Goal: Information Seeking & Learning: Find specific fact

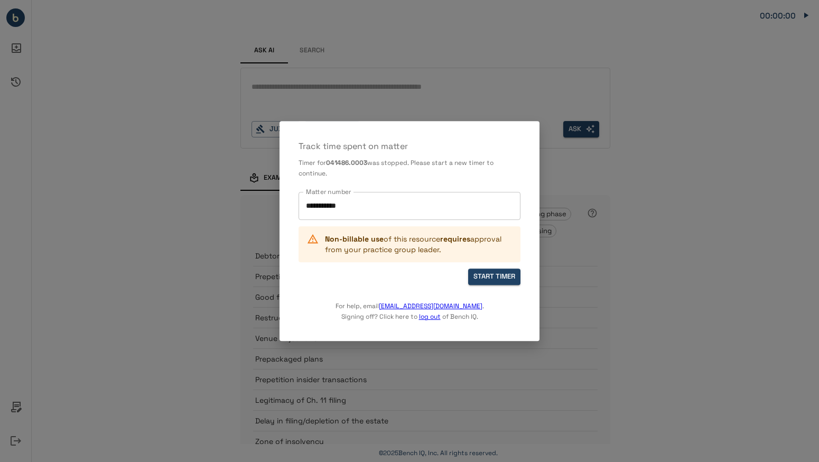
click at [382, 201] on input "**********" at bounding box center [409, 206] width 213 height 19
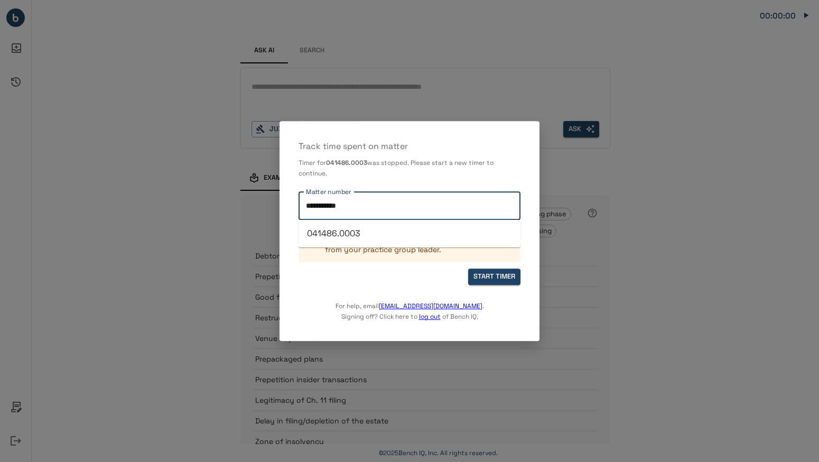
click at [368, 237] on li "041486.0003" at bounding box center [410, 233] width 222 height 19
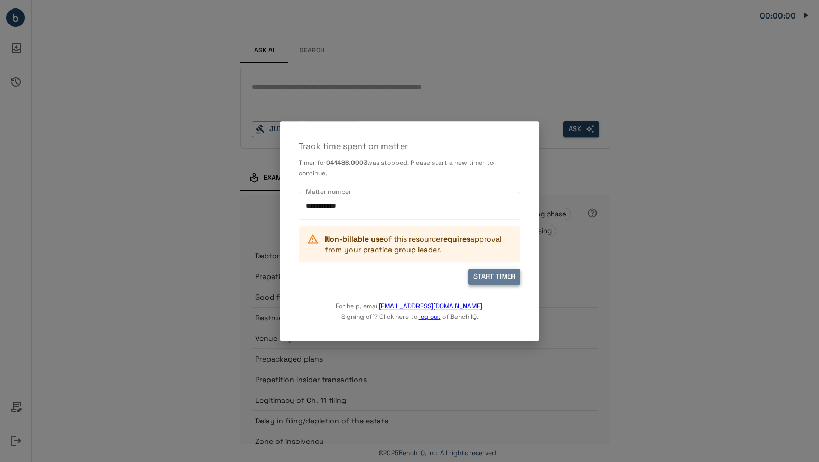
click at [485, 278] on button "START TIMER" at bounding box center [494, 277] width 52 height 16
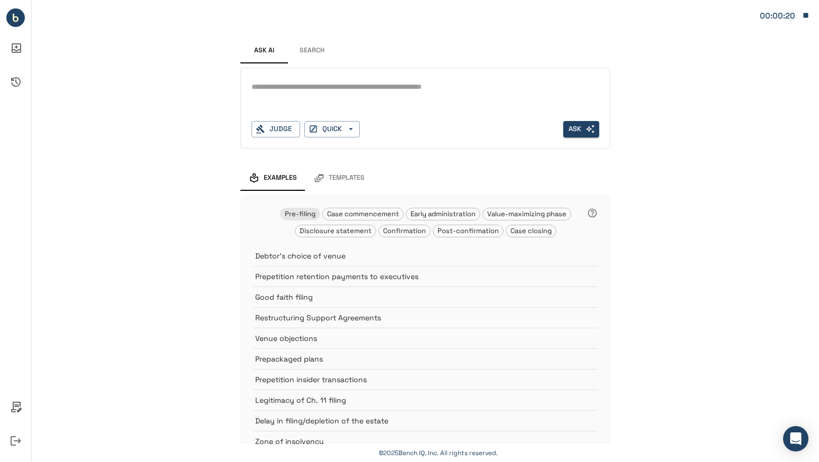
click at [351, 87] on textarea at bounding box center [426, 87] width 348 height 12
click at [301, 50] on button "Search" at bounding box center [312, 50] width 48 height 25
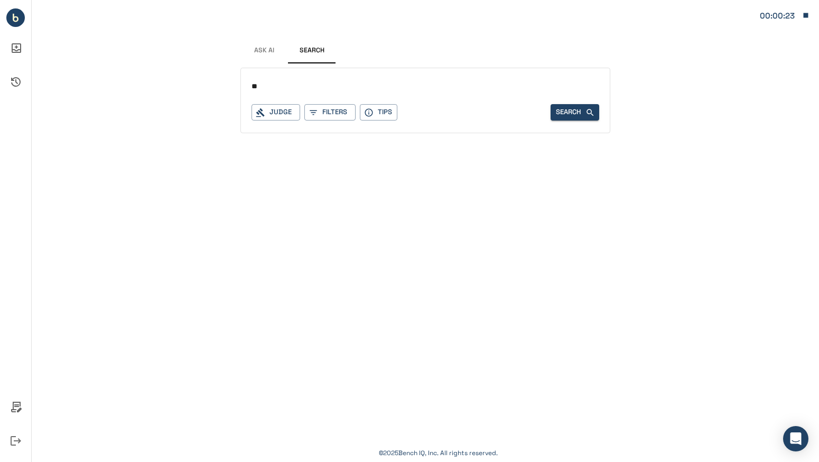
type input "*"
type input "**********"
drag, startPoint x: 302, startPoint y: 85, endPoint x: 228, endPoint y: 84, distance: 74.0
click at [228, 84] on div "**********" at bounding box center [426, 75] width 788 height 150
click at [375, 114] on button "Tips" at bounding box center [379, 112] width 38 height 16
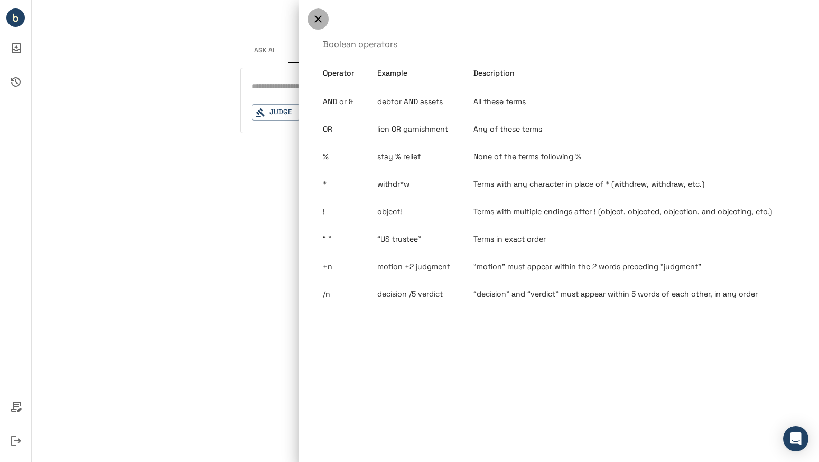
click at [321, 15] on icon "button" at bounding box center [318, 19] width 13 height 13
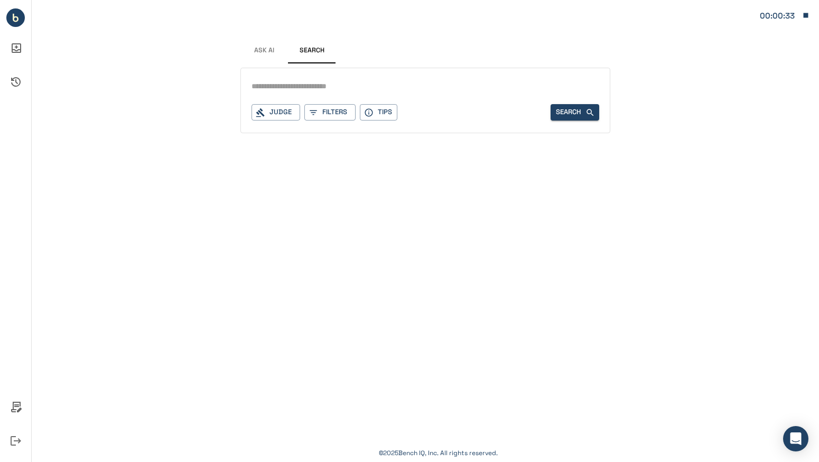
click at [281, 81] on input "text" at bounding box center [426, 86] width 348 height 15
click at [379, 107] on button "Tips" at bounding box center [379, 112] width 38 height 16
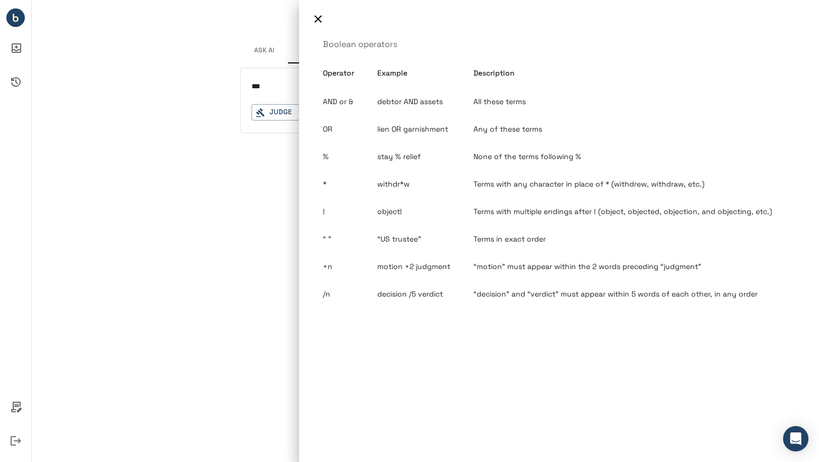
click at [318, 15] on icon "button" at bounding box center [318, 19] width 13 height 13
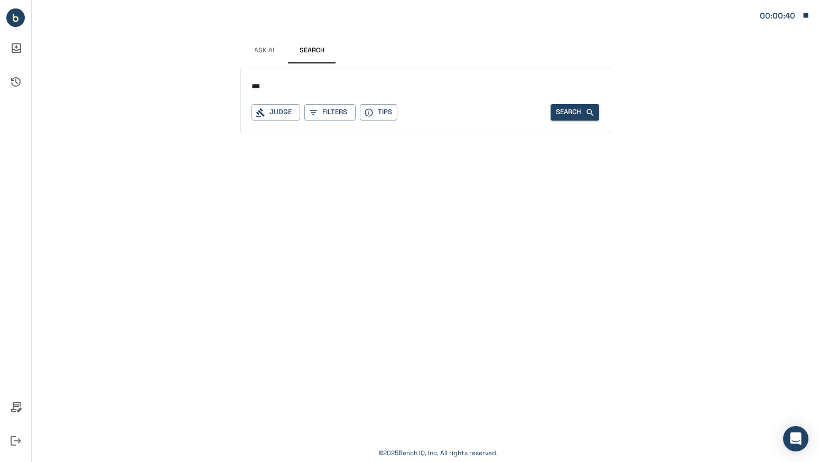
click at [283, 85] on input "***" at bounding box center [426, 86] width 348 height 15
type input "**********"
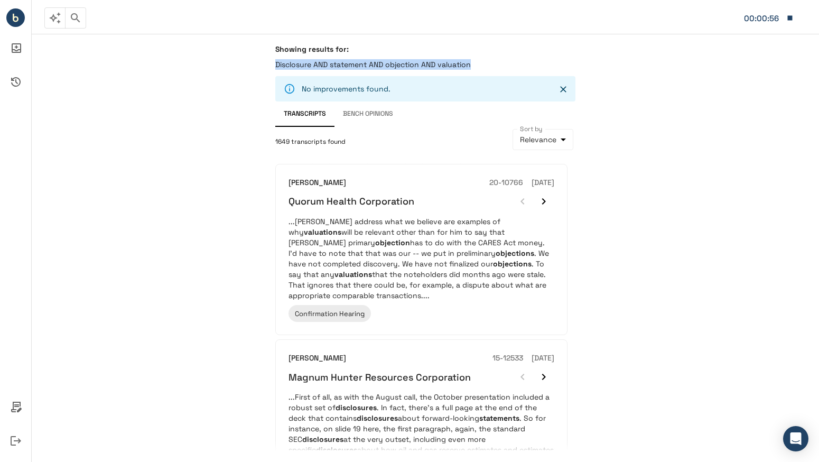
drag, startPoint x: 477, startPoint y: 64, endPoint x: 247, endPoint y: 66, distance: 230.5
click at [247, 66] on div "Showing results for: Disclosure AND statement AND objection AND valuation No im…" at bounding box center [426, 248] width 788 height 428
copy p "Disclosure AND statement AND objection AND valuation"
click at [73, 18] on icon "button" at bounding box center [75, 18] width 13 height 13
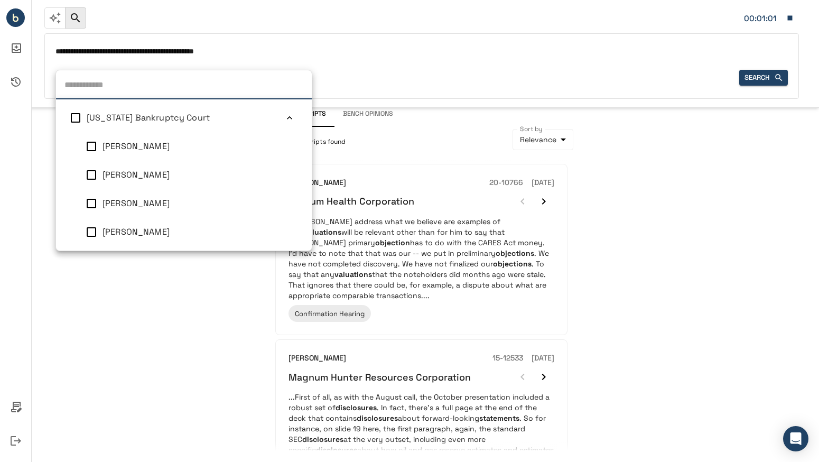
click at [85, 79] on div "Judge [US_STATE] Bankruptcy Court [PERSON_NAME] [PERSON_NAME] [PERSON_NAME] [PE…" at bounding box center [80, 78] width 49 height 16
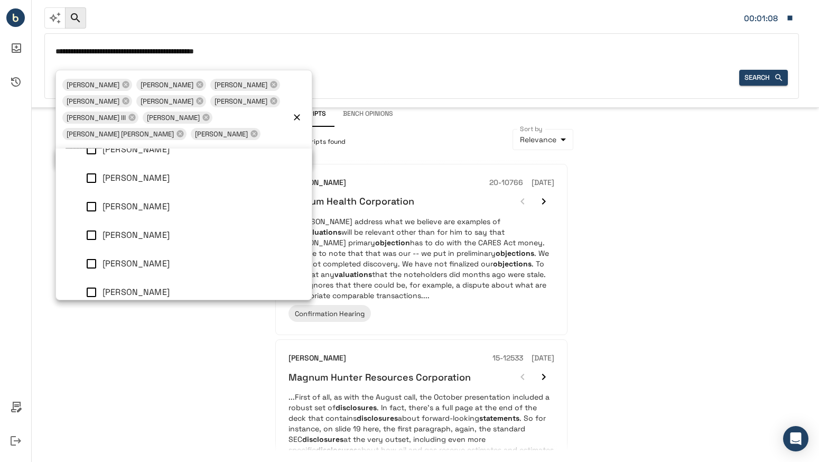
scroll to position [46, 0]
click at [298, 114] on icon "Clear" at bounding box center [297, 117] width 6 height 6
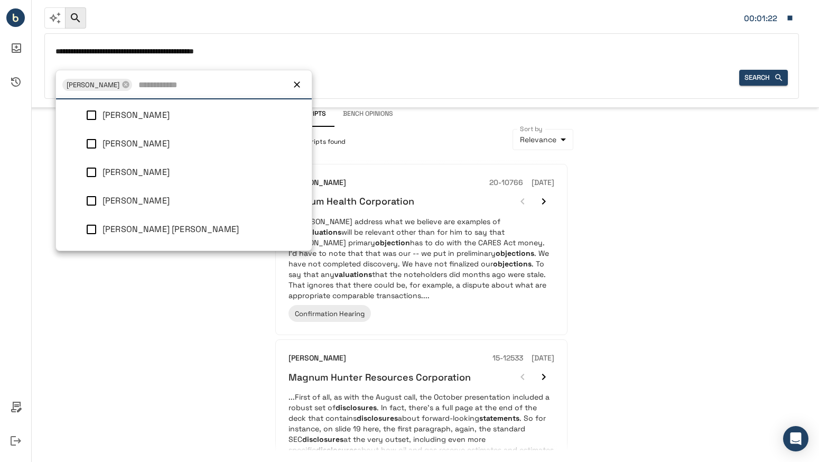
scroll to position [0, 0]
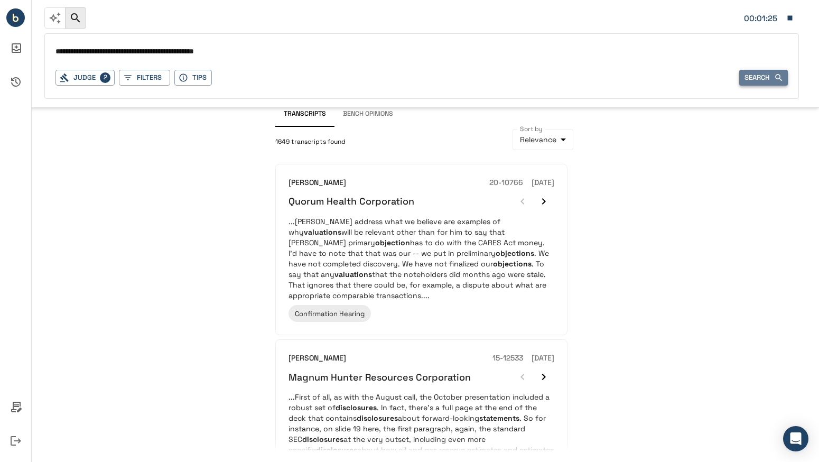
click at [753, 80] on button "Search" at bounding box center [764, 78] width 49 height 16
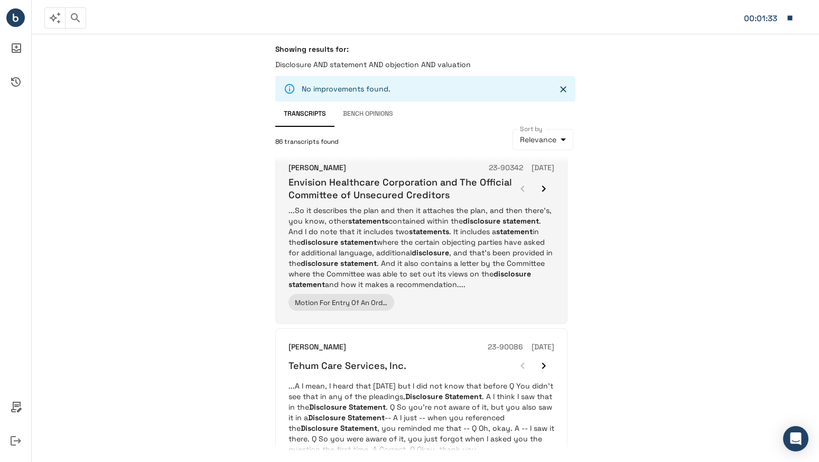
scroll to position [15, 0]
click at [545, 188] on icon "button" at bounding box center [544, 189] width 4 height 6
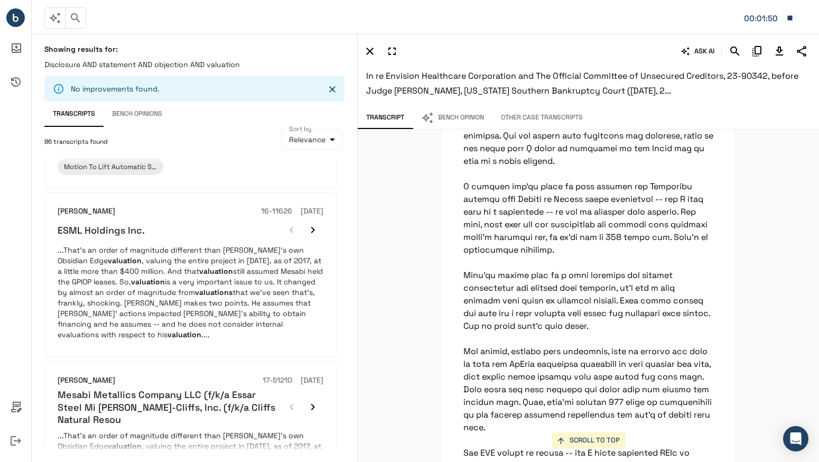
scroll to position [472, 0]
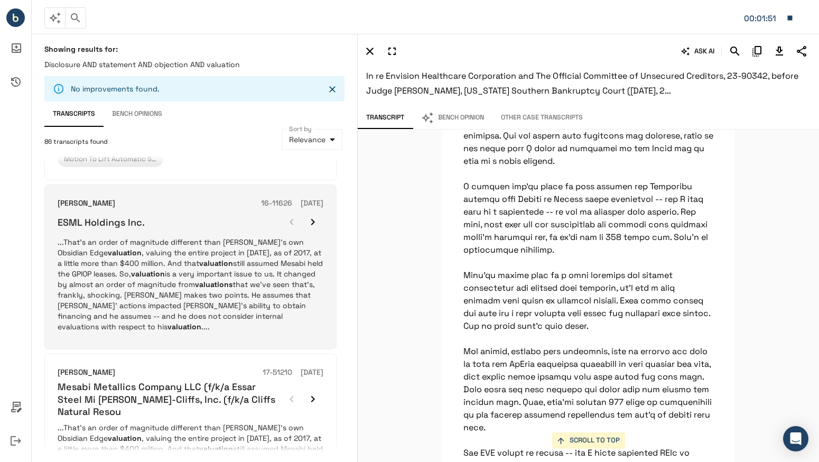
click at [320, 222] on button "button" at bounding box center [312, 221] width 21 height 21
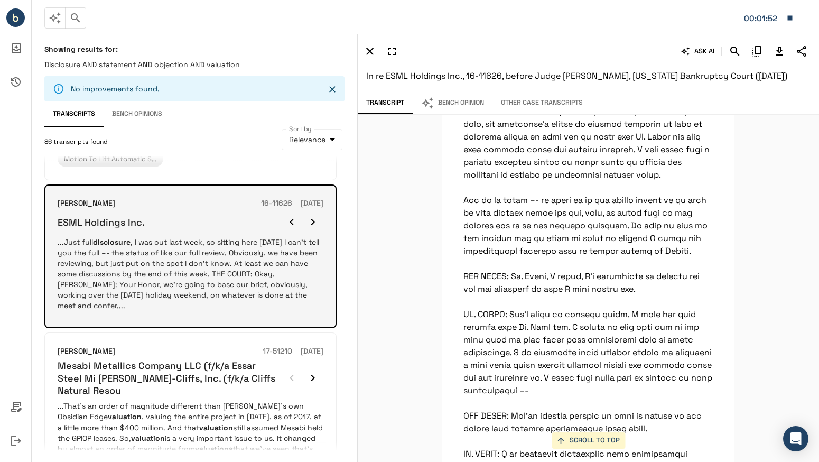
scroll to position [12567, 0]
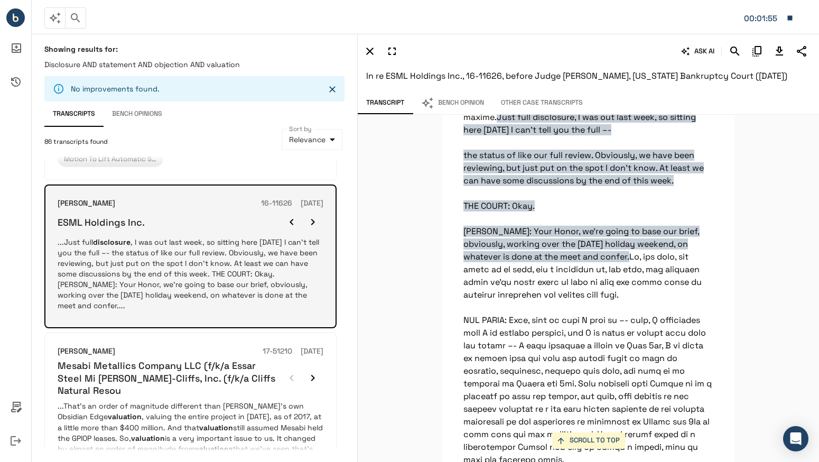
click at [317, 222] on icon "button" at bounding box center [313, 222] width 13 height 13
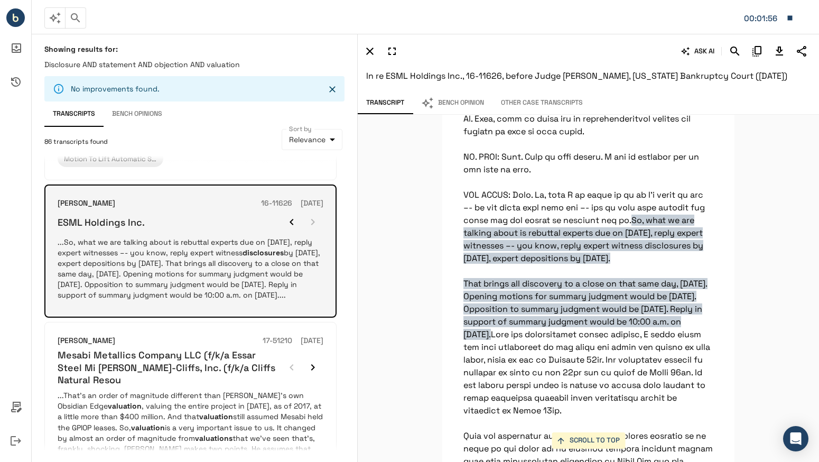
scroll to position [13341, 0]
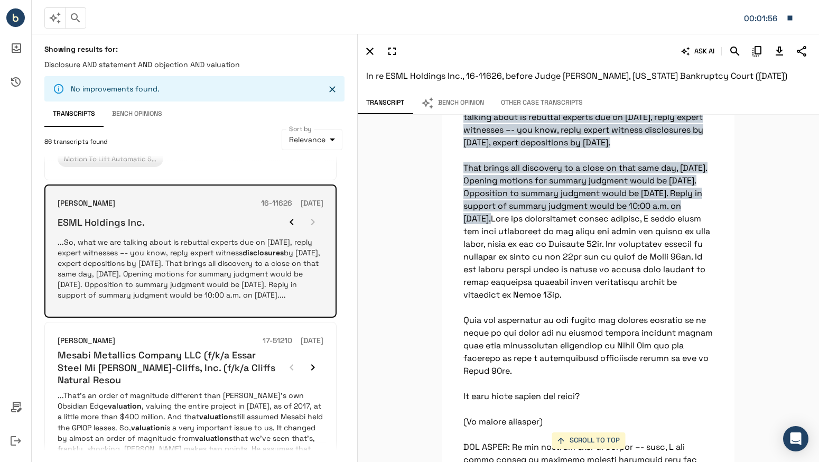
click at [317, 222] on div at bounding box center [302, 221] width 42 height 21
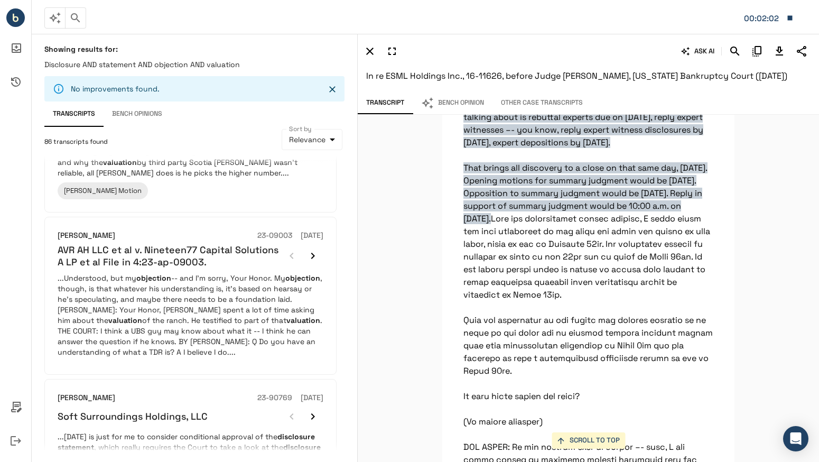
scroll to position [1086, 0]
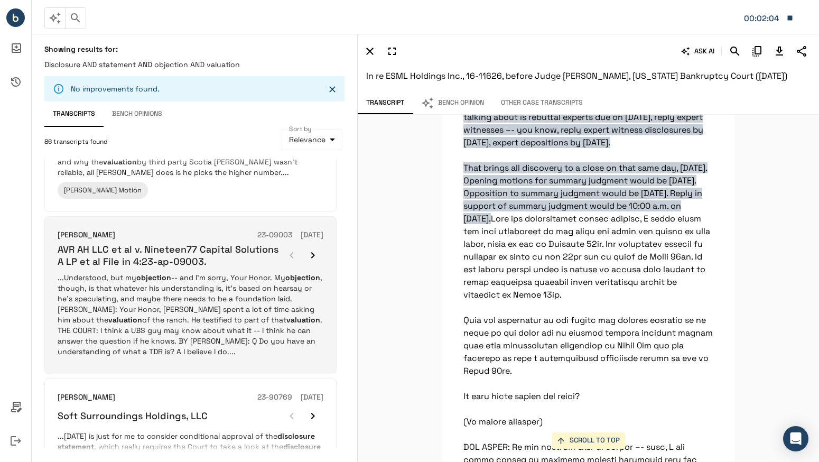
click at [239, 249] on h6 "AVR AH LLC et al v. Nineteen77 Capital Solutions A LP et al File in 4:23-ap-090…" at bounding box center [170, 255] width 224 height 25
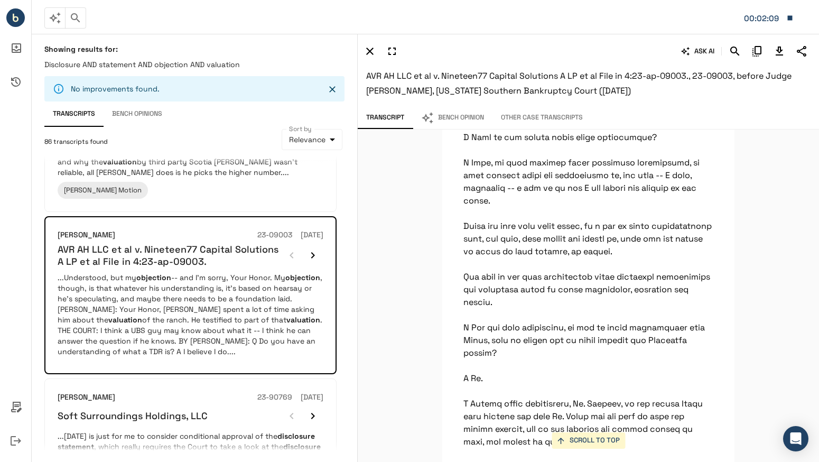
scroll to position [140604, 0]
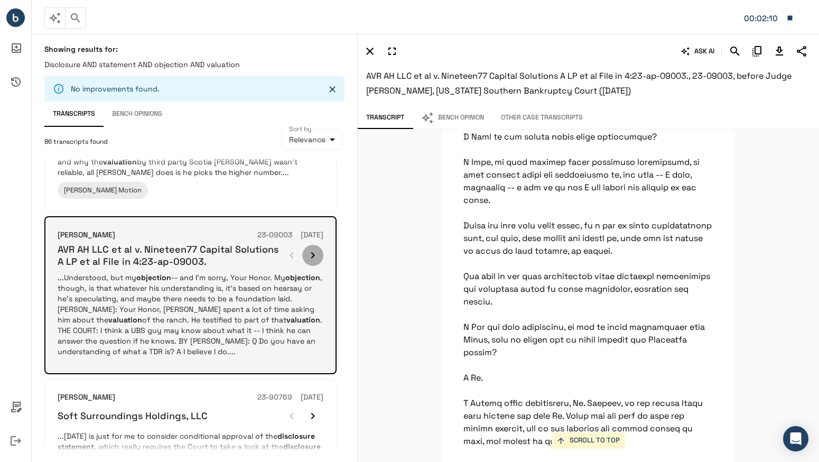
click at [310, 249] on icon "button" at bounding box center [313, 255] width 13 height 13
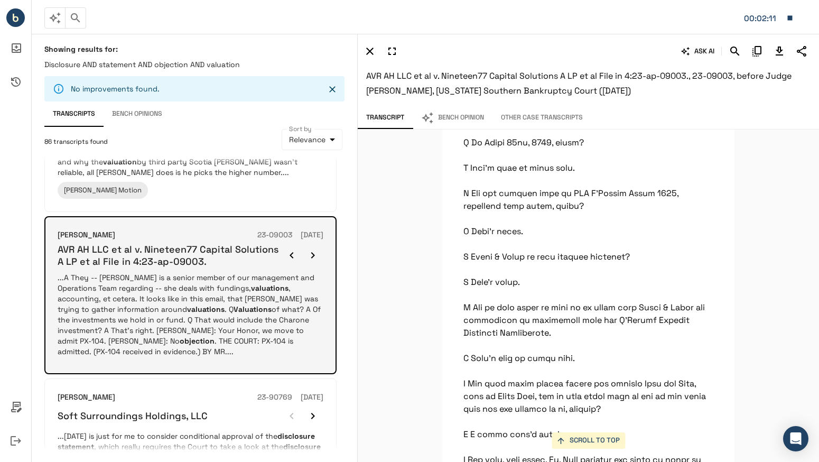
scroll to position [108368, 0]
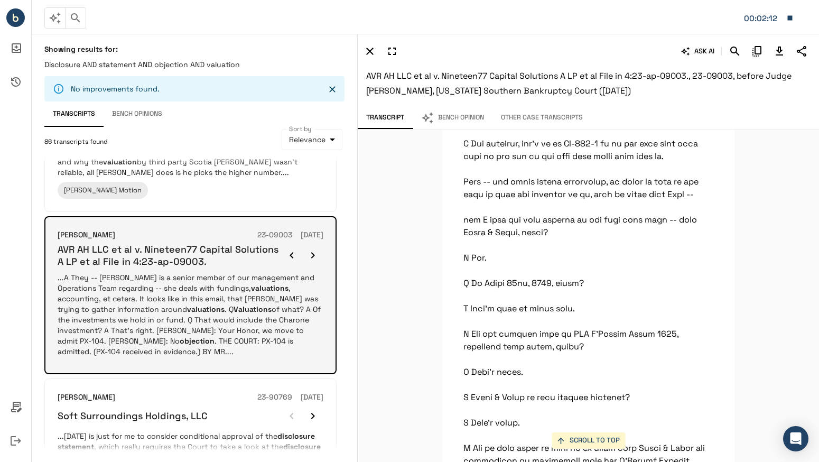
click at [310, 249] on icon "button" at bounding box center [313, 255] width 13 height 13
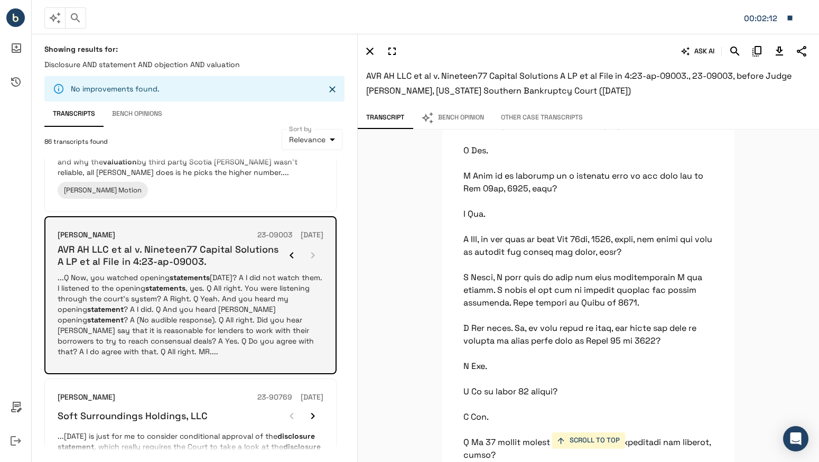
scroll to position [61921, 0]
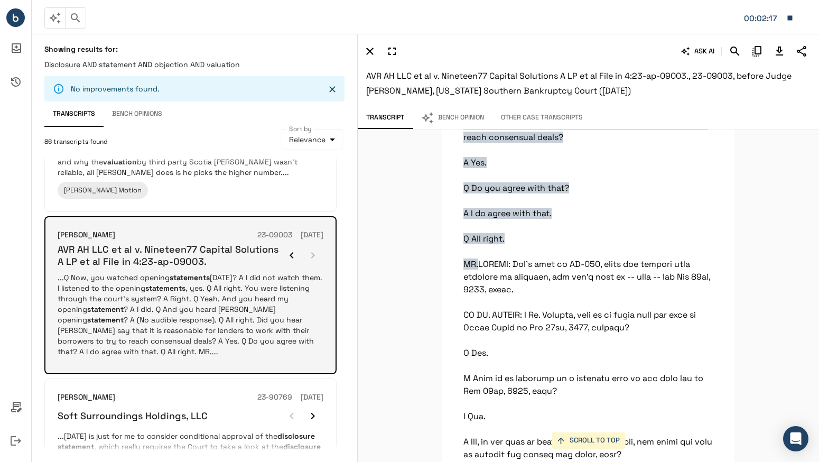
click at [310, 246] on div at bounding box center [302, 255] width 42 height 21
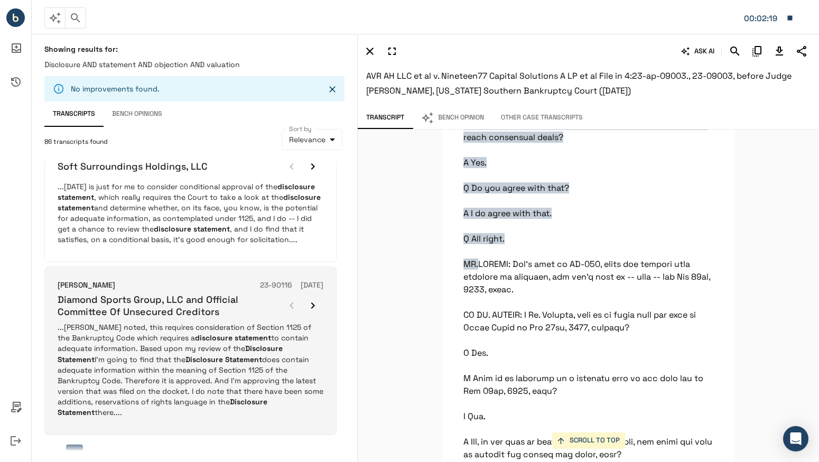
scroll to position [1332, 0]
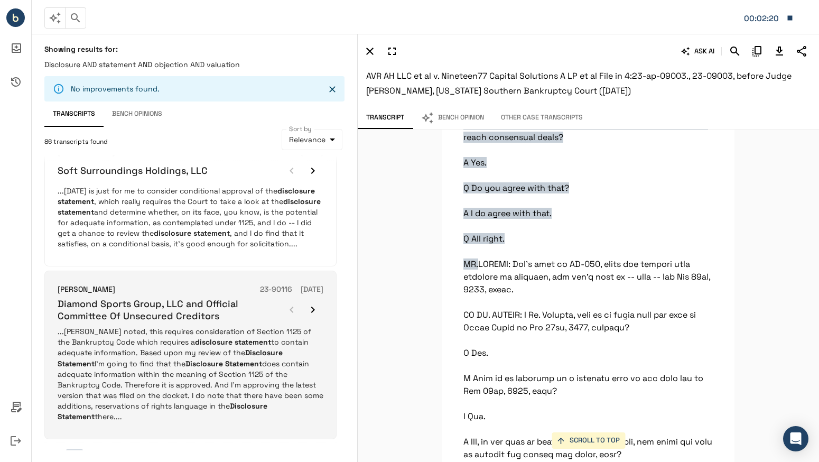
click at [220, 344] on p "...[PERSON_NAME] noted, this requires consideration of Section 1125 of the Bank…" at bounding box center [191, 373] width 266 height 95
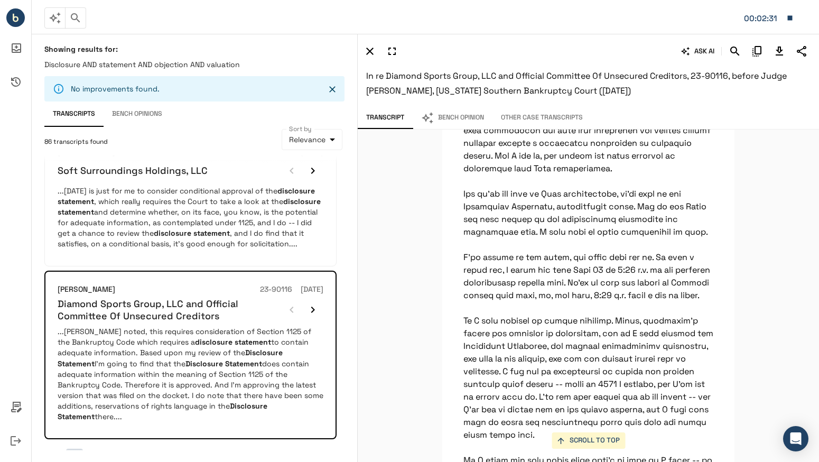
scroll to position [5568, 0]
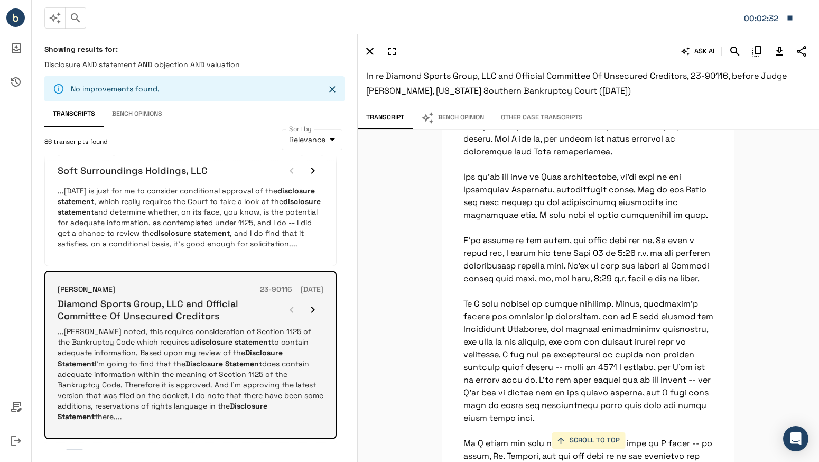
click at [312, 306] on button "button" at bounding box center [312, 309] width 21 height 21
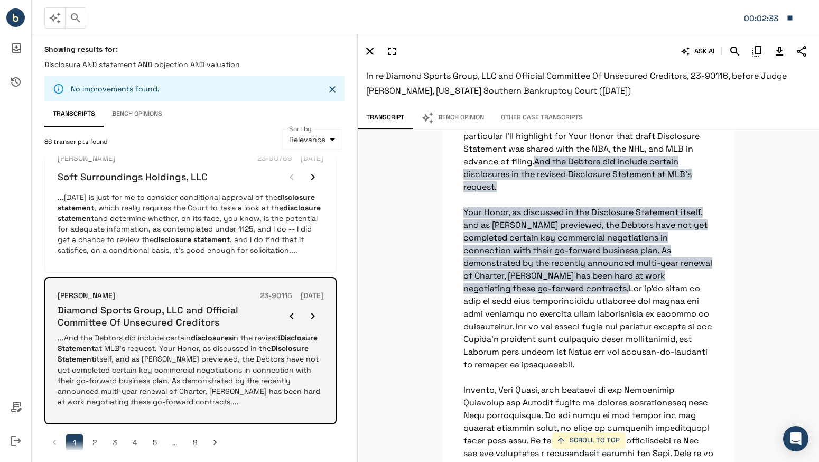
scroll to position [3812, 0]
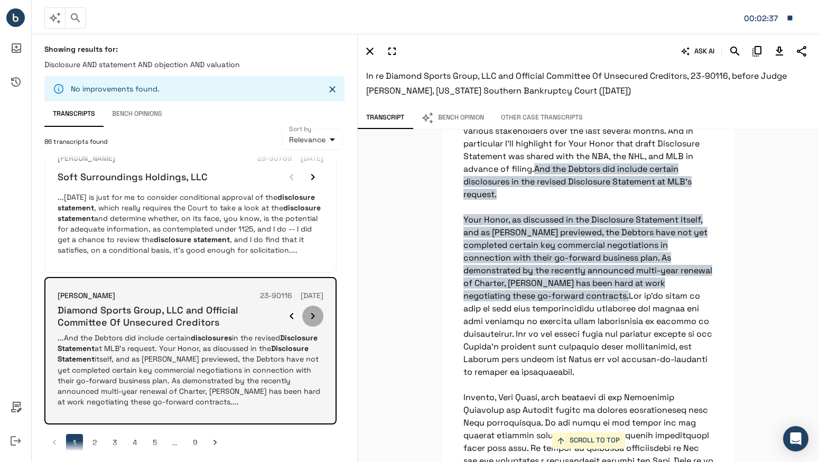
click at [317, 310] on icon "button" at bounding box center [313, 316] width 13 height 13
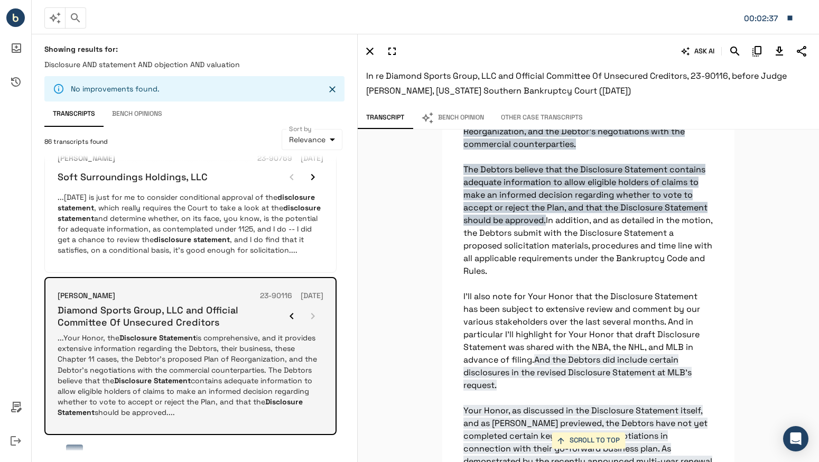
scroll to position [3533, 0]
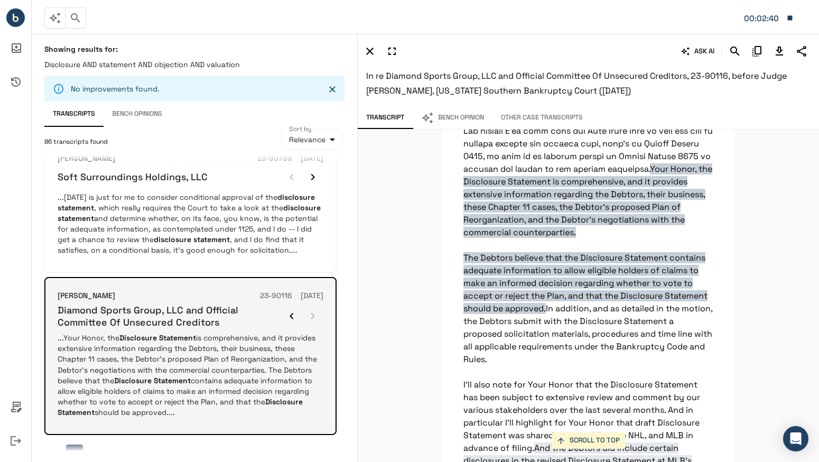
click at [314, 306] on div at bounding box center [302, 316] width 42 height 21
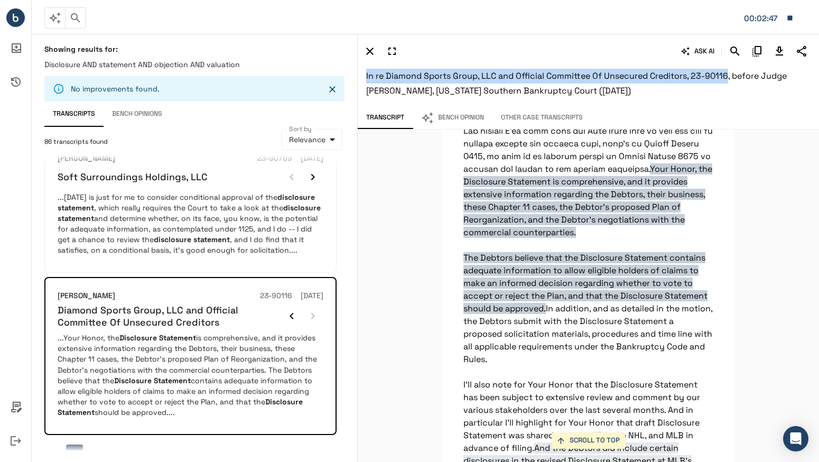
drag, startPoint x: 727, startPoint y: 77, endPoint x: 363, endPoint y: 70, distance: 364.3
click at [363, 70] on div "ASK AI In re Diamond Sports Group, LLC and Official Committee Of Unsecured Cred…" at bounding box center [589, 70] width 462 height 73
copy span "In re Diamond Sports Group, LLC and Official Committee Of Unsecured Creditors, …"
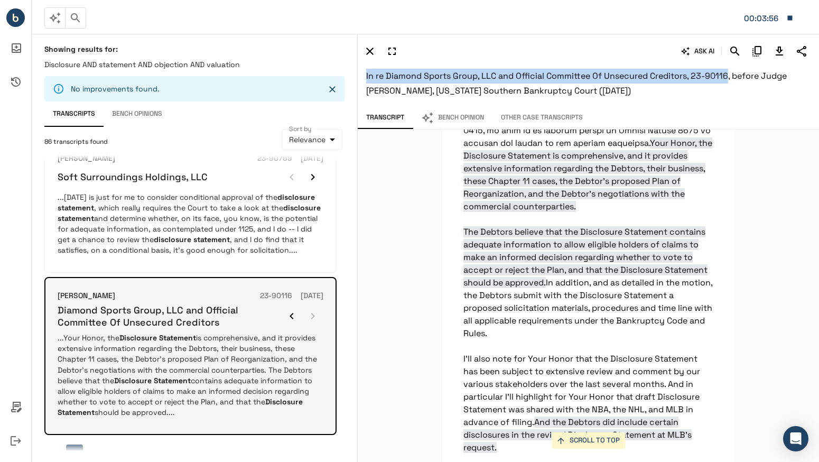
scroll to position [1336, 0]
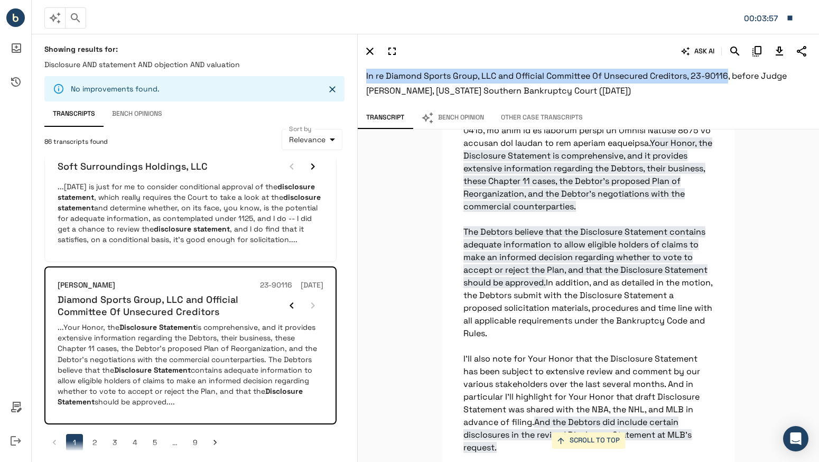
click at [93, 434] on button "2" at bounding box center [94, 442] width 17 height 17
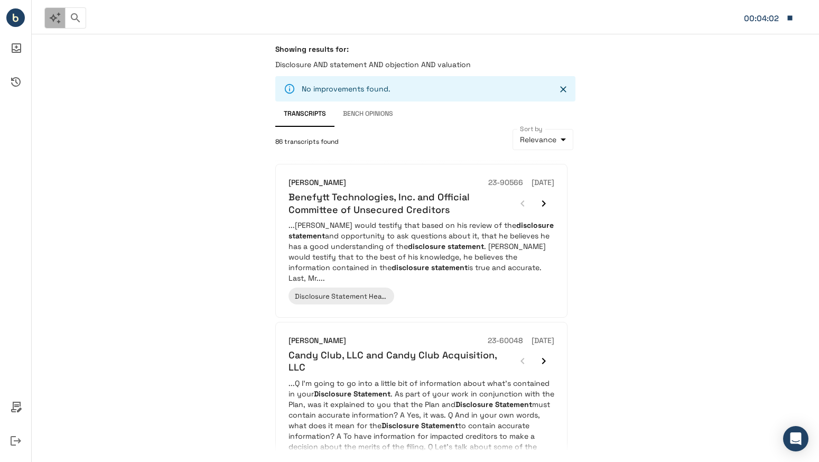
click at [54, 17] on icon "button" at bounding box center [55, 18] width 12 height 12
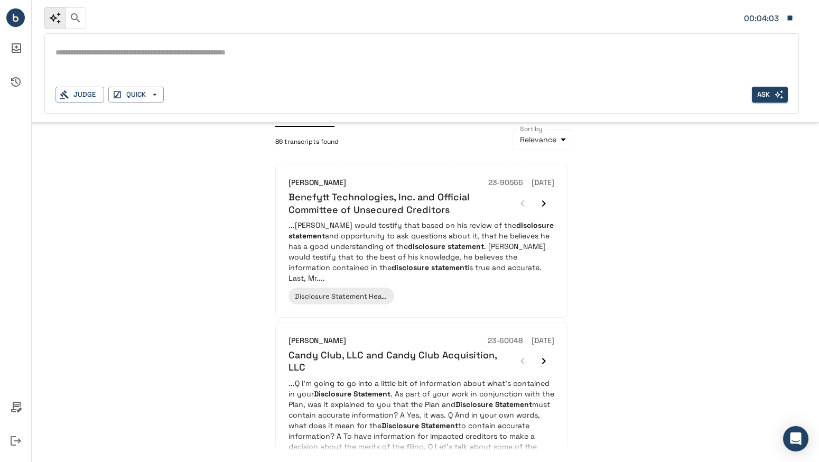
click at [82, 54] on textarea at bounding box center [422, 53] width 733 height 12
type textarea "*"
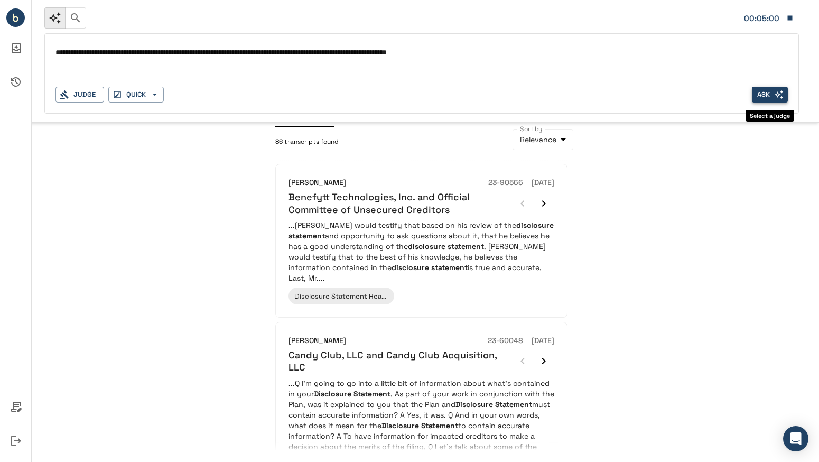
click at [761, 96] on button "Ask" at bounding box center [770, 95] width 36 height 16
click at [515, 50] on textarea "**********" at bounding box center [422, 53] width 733 height 12
click at [513, 52] on textarea "**********" at bounding box center [422, 53] width 733 height 12
click at [523, 50] on textarea "**********" at bounding box center [422, 53] width 733 height 12
type textarea "**********"
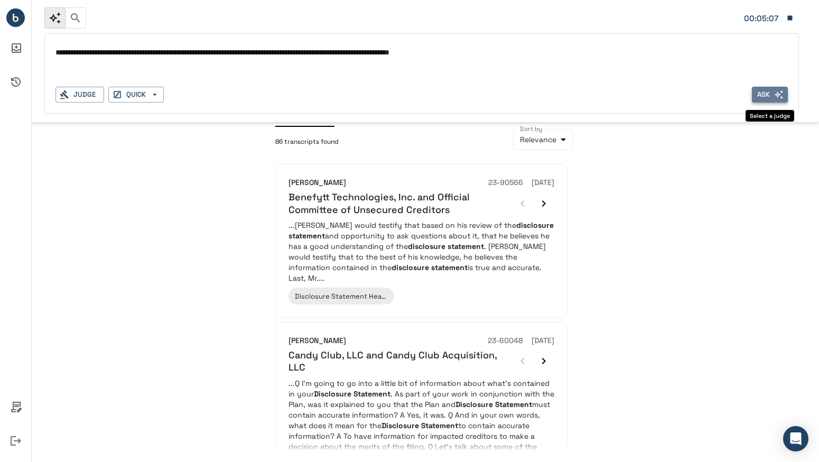
click at [761, 91] on button "Ask" at bounding box center [770, 95] width 36 height 16
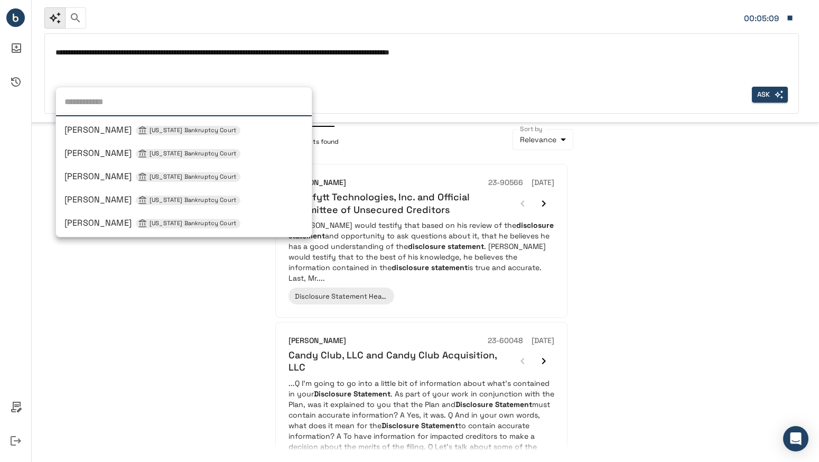
click at [77, 98] on div "Judge [PERSON_NAME] [US_STATE] Bankruptcy Court [PERSON_NAME] [US_STATE] Bankru…" at bounding box center [80, 95] width 49 height 16
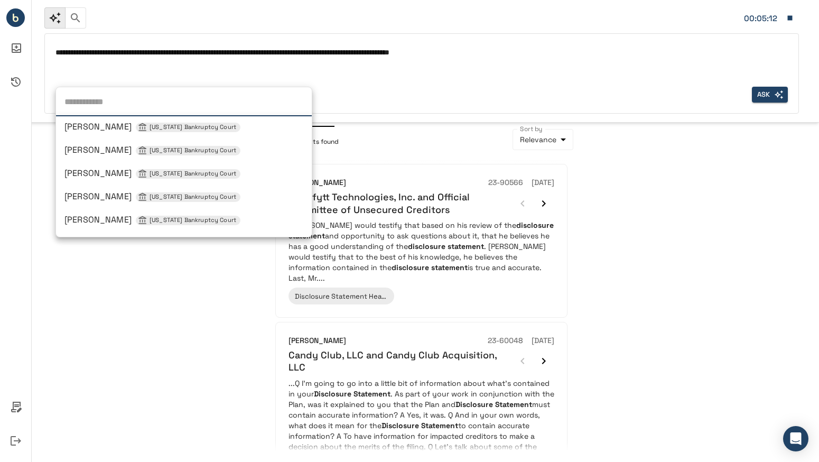
scroll to position [260, 0]
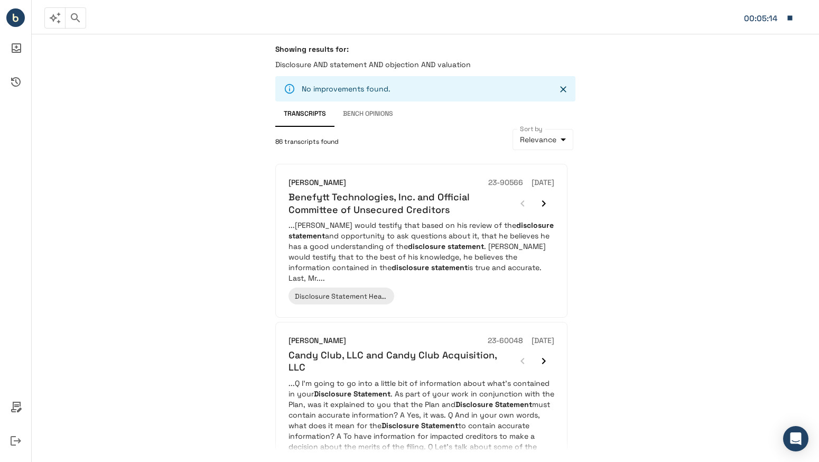
click at [76, 20] on icon "button" at bounding box center [75, 18] width 13 height 13
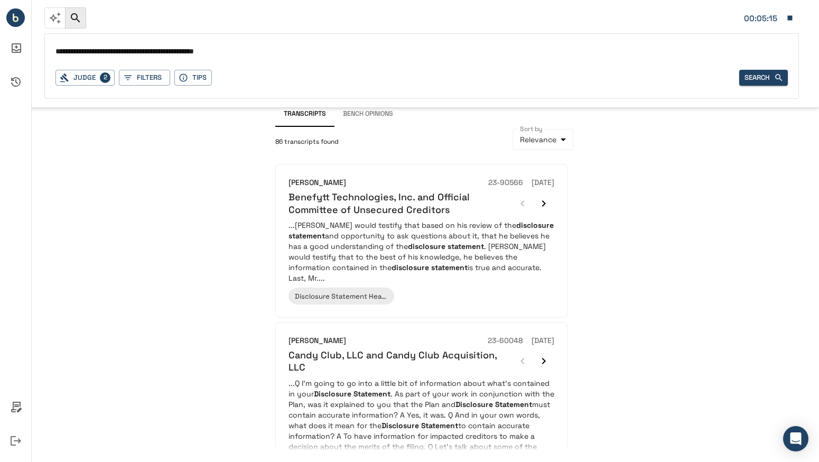
click at [59, 16] on icon "button" at bounding box center [55, 18] width 13 height 13
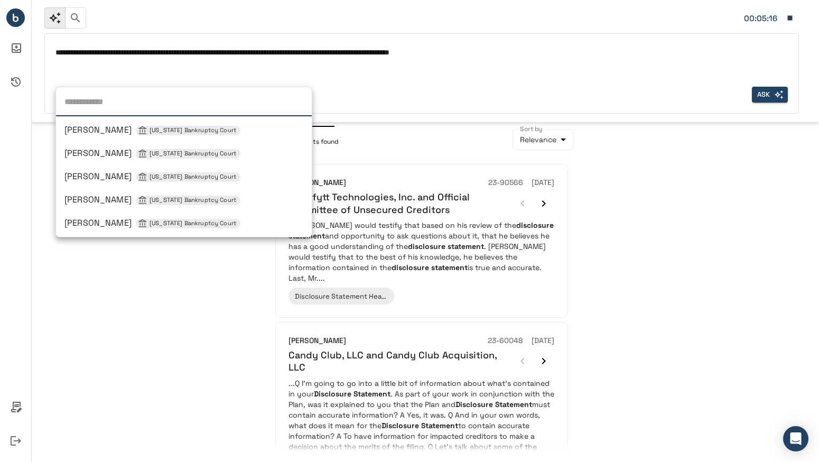
click at [80, 93] on div "Judge [PERSON_NAME] [US_STATE] Bankruptcy Court [PERSON_NAME] [US_STATE] Bankru…" at bounding box center [80, 95] width 49 height 16
type input "*"
type input "**********"
type input "**"
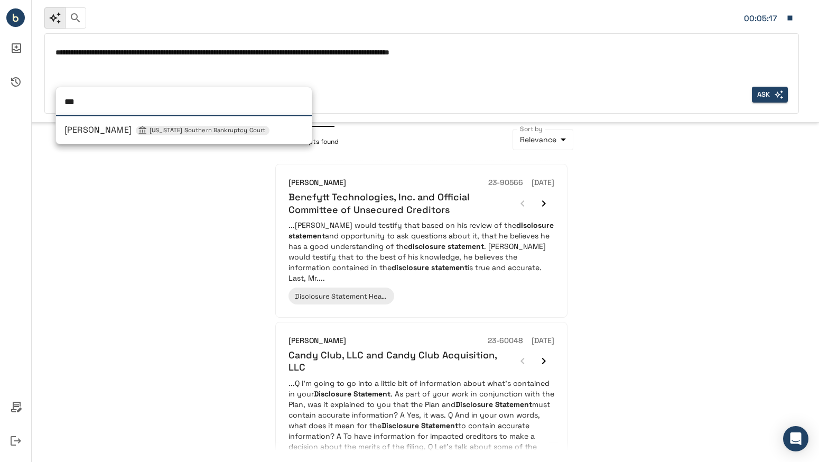
type input "****"
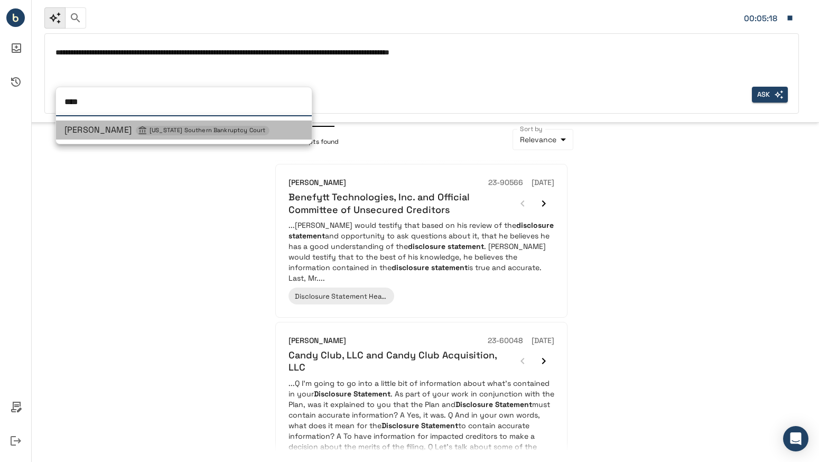
click at [84, 130] on span "[PERSON_NAME] [US_STATE] Southern Bankruptcy Court" at bounding box center [167, 129] width 205 height 11
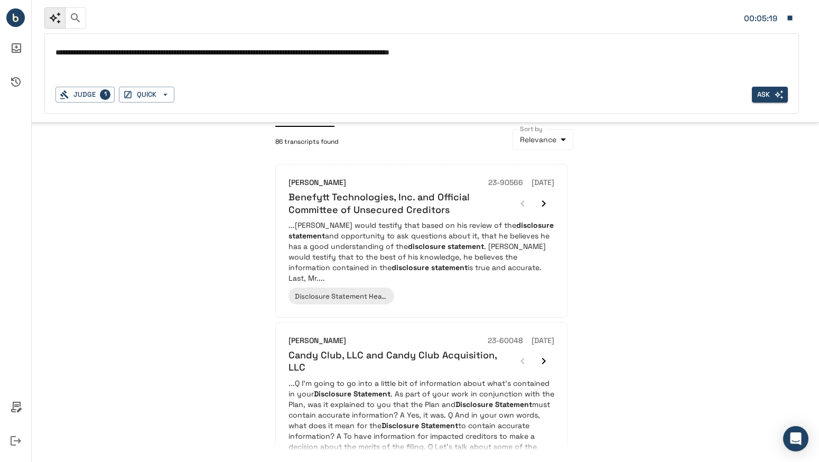
drag, startPoint x: 104, startPoint y: 54, endPoint x: 24, endPoint y: 45, distance: 79.8
click at [24, 45] on div "**********" at bounding box center [409, 231] width 819 height 462
click at [492, 50] on textarea "**********" at bounding box center [422, 53] width 733 height 12
type textarea "**********"
click at [770, 94] on button "Ask" at bounding box center [770, 95] width 36 height 16
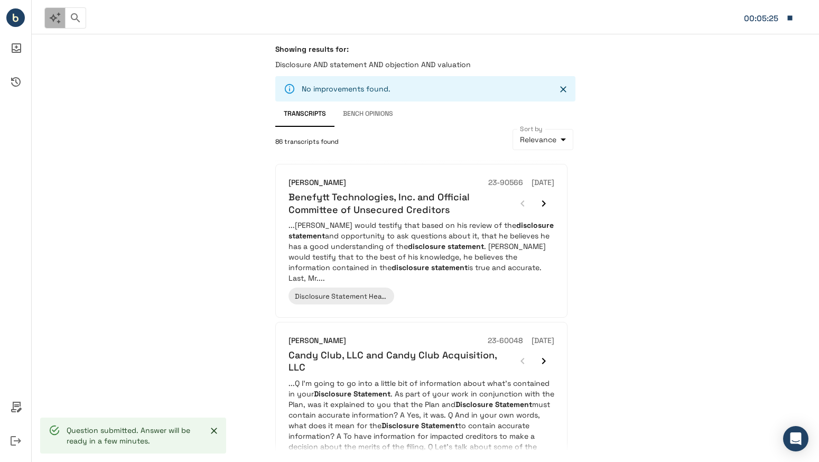
click at [54, 21] on icon "button" at bounding box center [55, 18] width 13 height 13
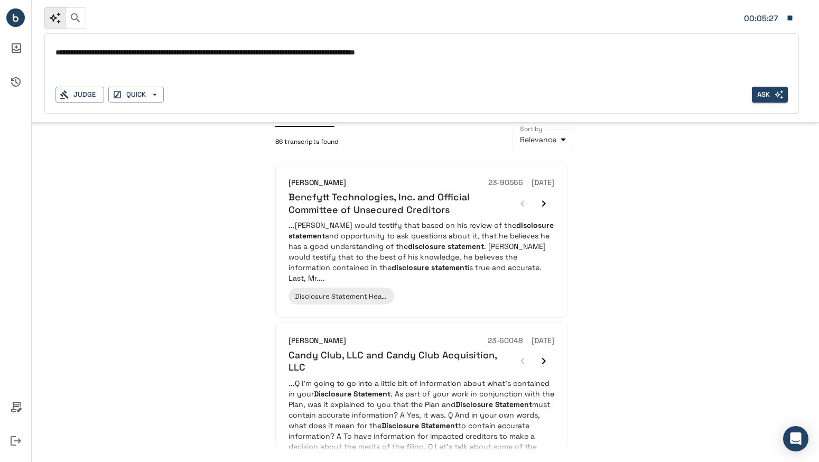
click at [82, 66] on div "**********" at bounding box center [422, 61] width 733 height 34
click at [85, 53] on textarea "**********" at bounding box center [422, 53] width 733 height 12
click at [776, 97] on icon "Enter search text" at bounding box center [780, 95] width 10 height 10
click at [168, 60] on div "**********" at bounding box center [422, 52] width 733 height 17
click at [145, 97] on button "QUICK" at bounding box center [136, 95] width 56 height 16
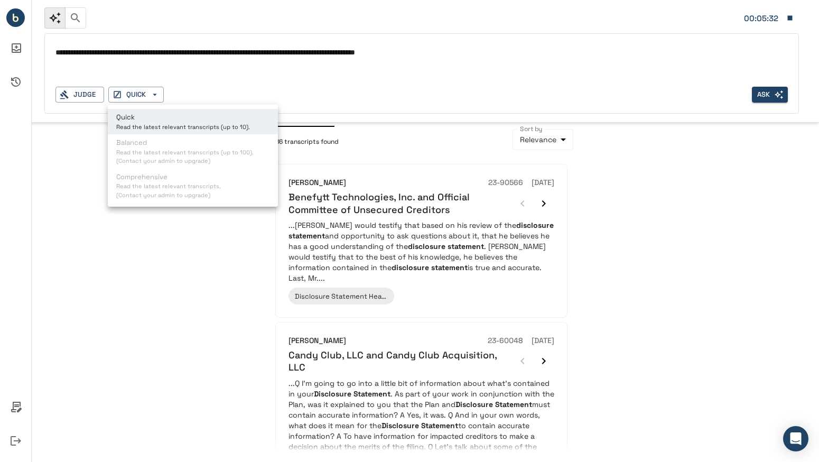
click at [74, 95] on div at bounding box center [409, 231] width 819 height 462
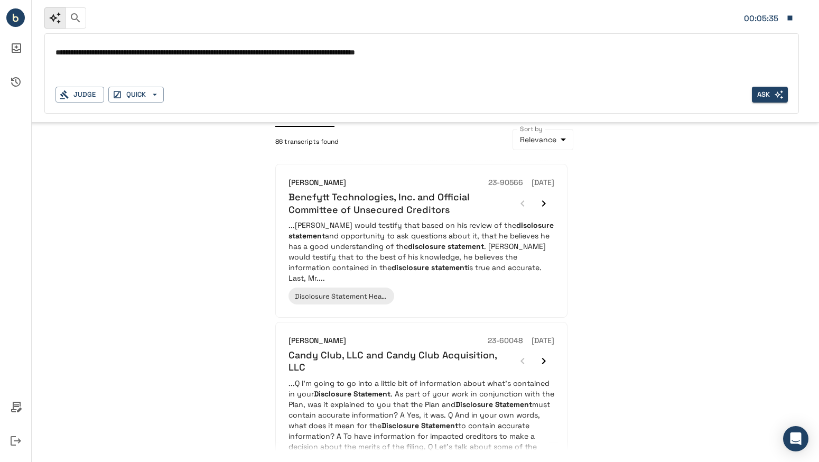
click at [217, 170] on div "Showing results for: Disclosure AND statement AND objection AND valuation No im…" at bounding box center [426, 248] width 788 height 428
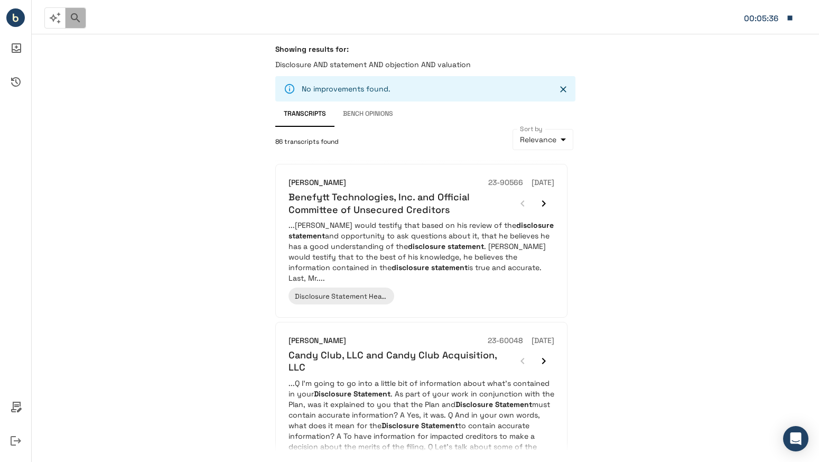
click at [77, 20] on icon "button" at bounding box center [75, 18] width 13 height 13
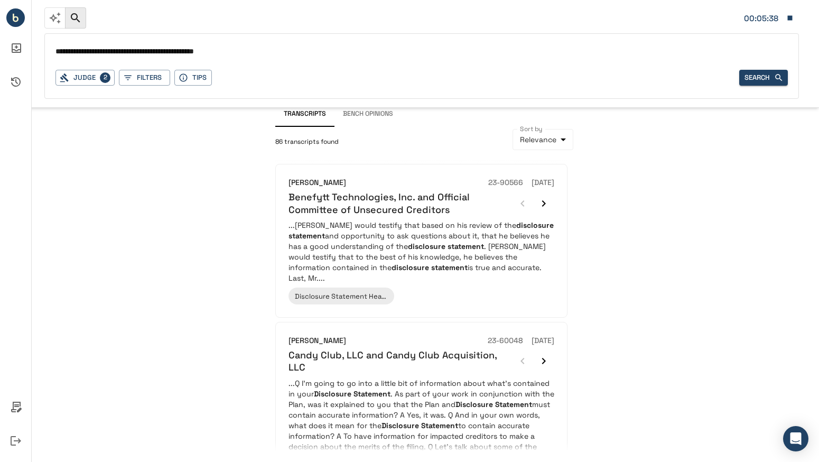
click at [260, 51] on input "**********" at bounding box center [422, 51] width 733 height 15
click at [198, 75] on button "Tips" at bounding box center [193, 78] width 38 height 16
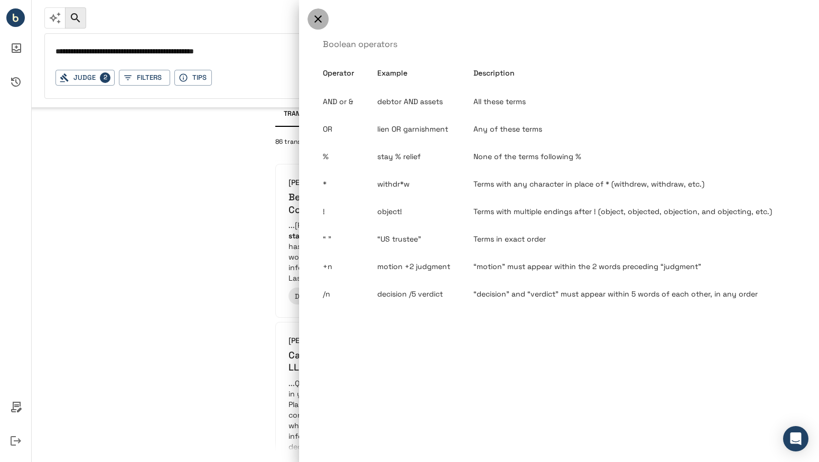
click at [320, 21] on icon "button" at bounding box center [318, 18] width 7 height 7
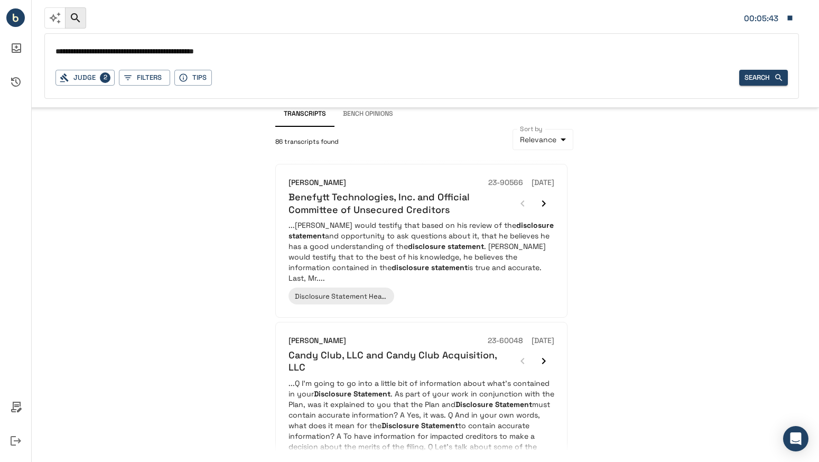
drag, startPoint x: 261, startPoint y: 51, endPoint x: 28, endPoint y: 43, distance: 232.8
click at [28, 43] on div "**********" at bounding box center [409, 231] width 819 height 462
click at [774, 77] on button "Search" at bounding box center [764, 78] width 49 height 16
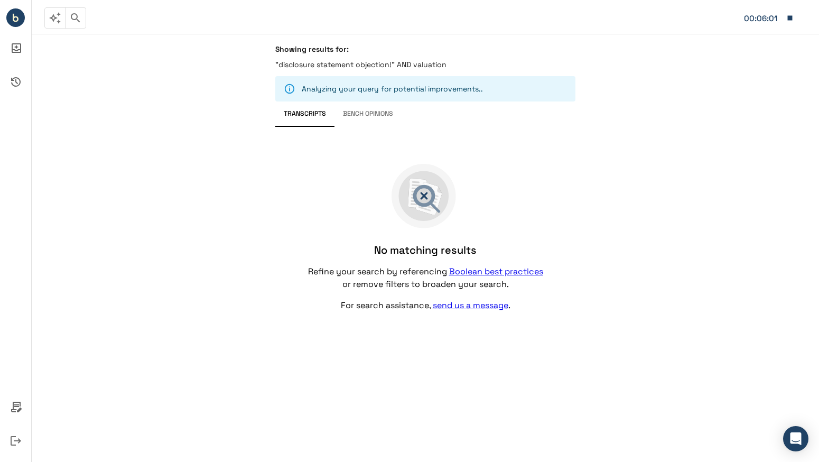
click at [77, 19] on icon "button" at bounding box center [75, 17] width 9 height 9
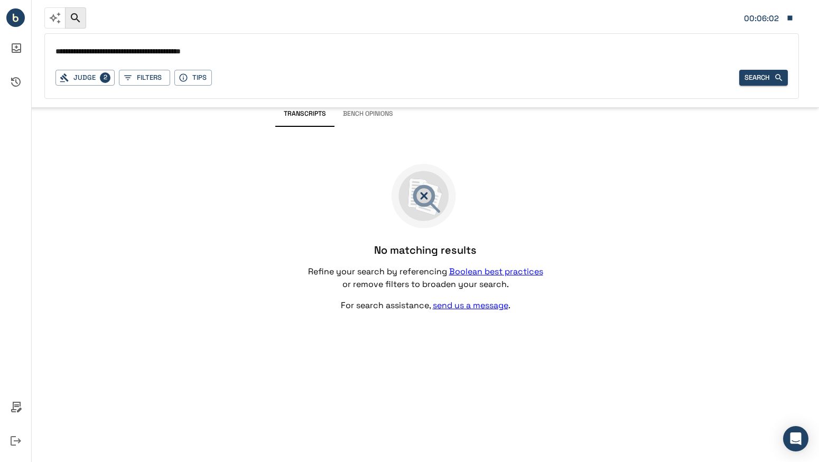
click at [173, 51] on input "**********" at bounding box center [422, 51] width 733 height 15
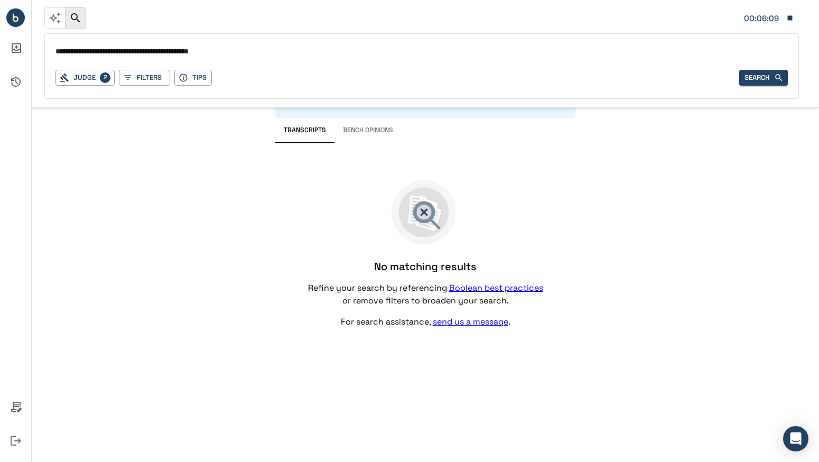
type input "**********"
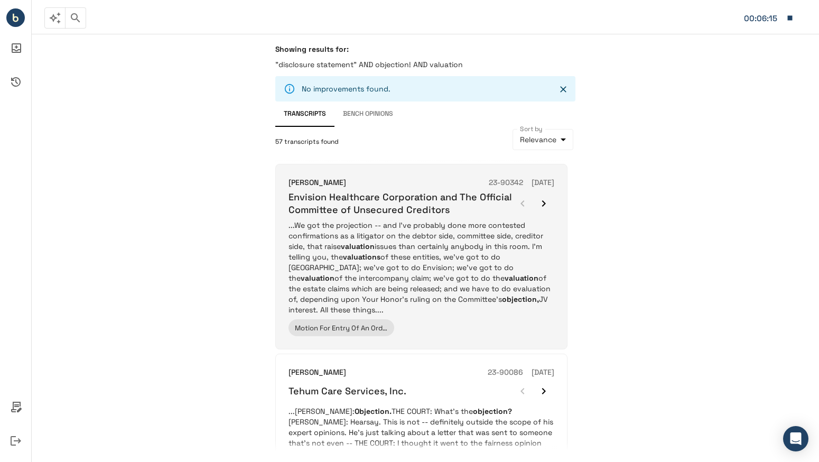
click at [544, 206] on icon "button" at bounding box center [544, 203] width 4 height 6
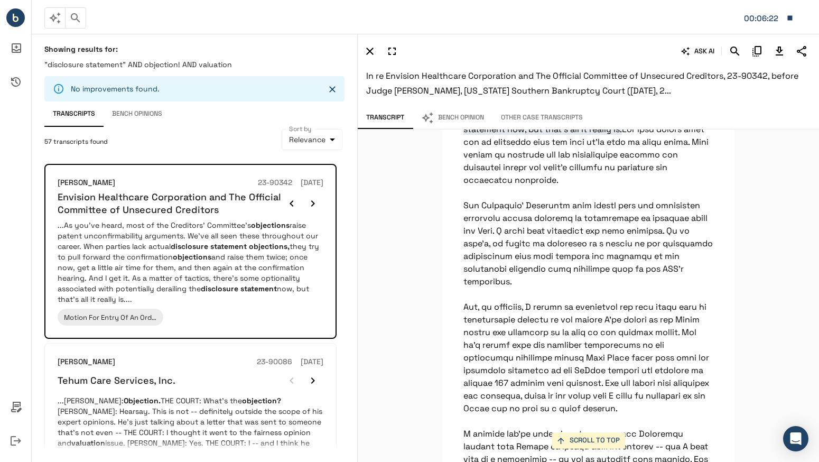
scroll to position [27403, 0]
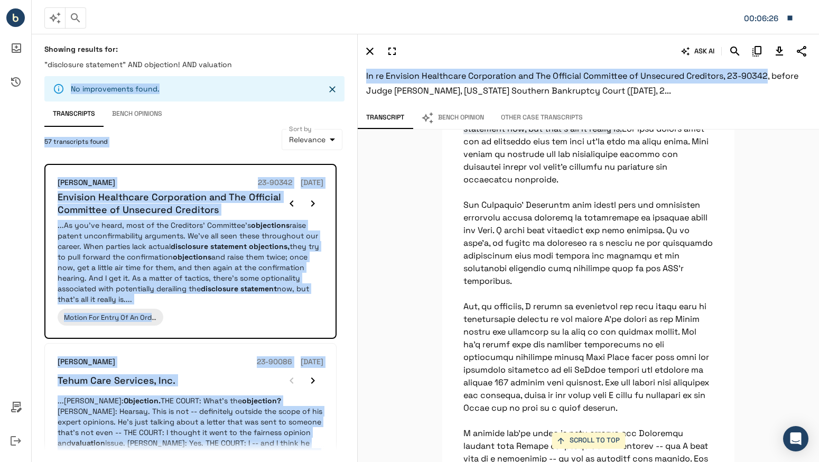
drag, startPoint x: 768, startPoint y: 75, endPoint x: 355, endPoint y: 71, distance: 412.4
click at [355, 71] on div "Showing results for: "disclosure statement" AND objection! AND valuation No imp…" at bounding box center [426, 248] width 788 height 428
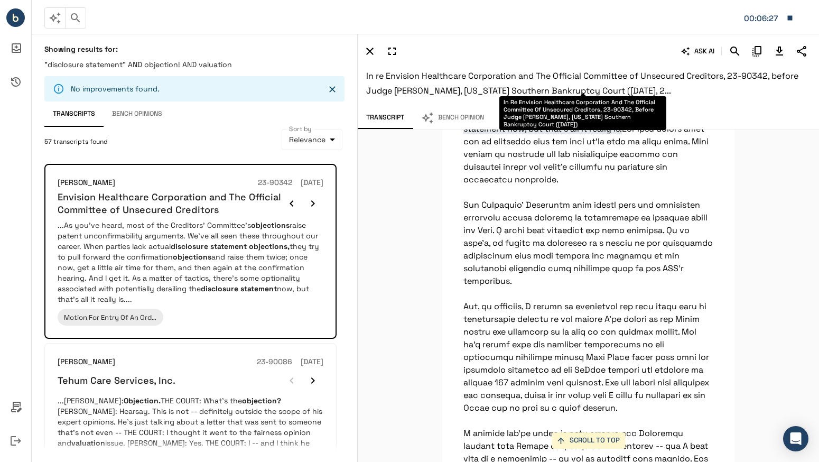
click at [511, 87] on span "In re Envision Healthcare Corporation and The Official Committee of Unsecured C…" at bounding box center [582, 83] width 432 height 26
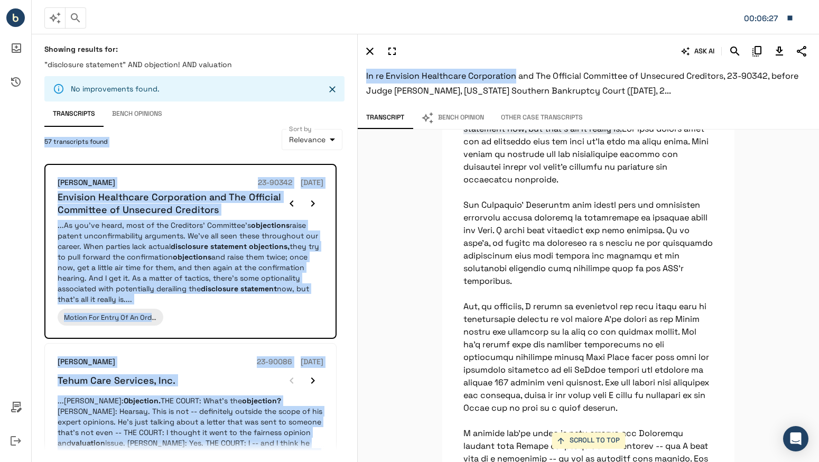
drag, startPoint x: 517, startPoint y: 76, endPoint x: 352, endPoint y: 78, distance: 164.4
click at [352, 78] on div "Showing results for: "disclosure statement" AND objection! AND valuation No imp…" at bounding box center [426, 248] width 788 height 428
click at [476, 69] on h6 "In re Envision Healthcare Corporation and The Official Committee of Unsecured C…" at bounding box center [588, 84] width 445 height 30
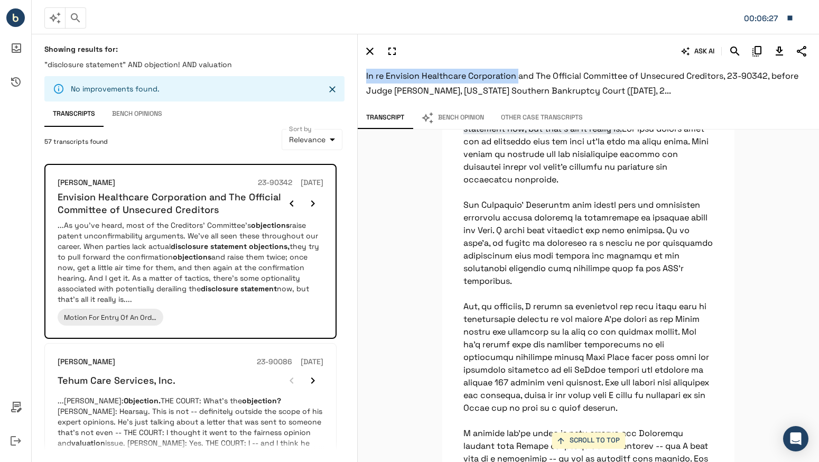
drag, startPoint x: 519, startPoint y: 76, endPoint x: 361, endPoint y: 75, distance: 157.6
click at [361, 75] on div "ASK AI In re Envision Healthcare Corporation and The Official Committee of Unse…" at bounding box center [589, 70] width 462 height 73
copy span "In re Envision Healthcare Corporation"
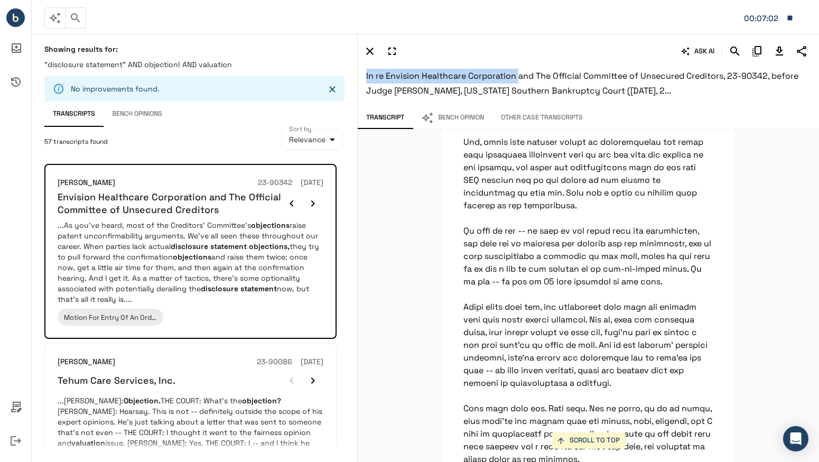
scroll to position [25428, 0]
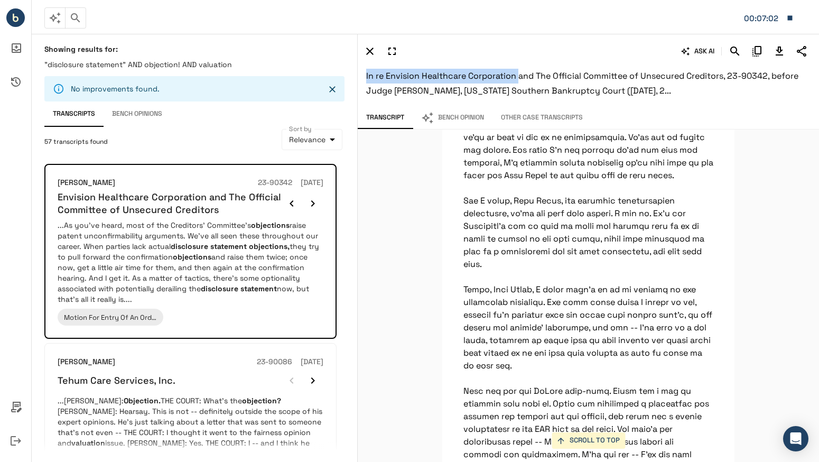
click at [577, 439] on button "SCROLL TO TOP" at bounding box center [588, 440] width 73 height 16
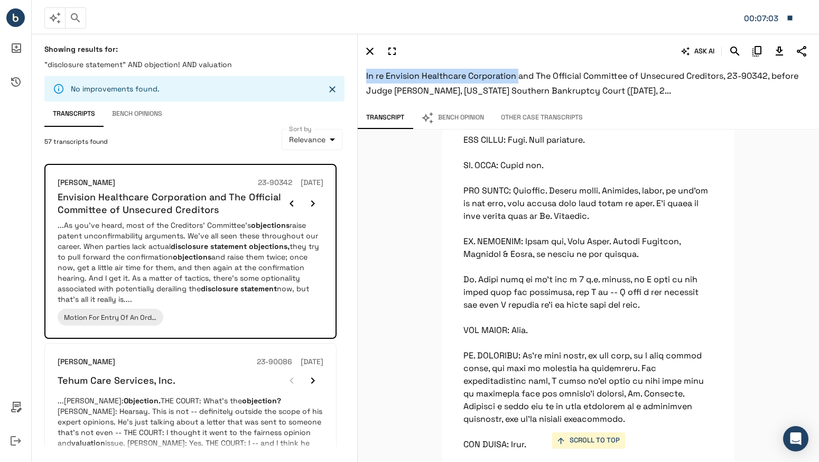
scroll to position [0, 0]
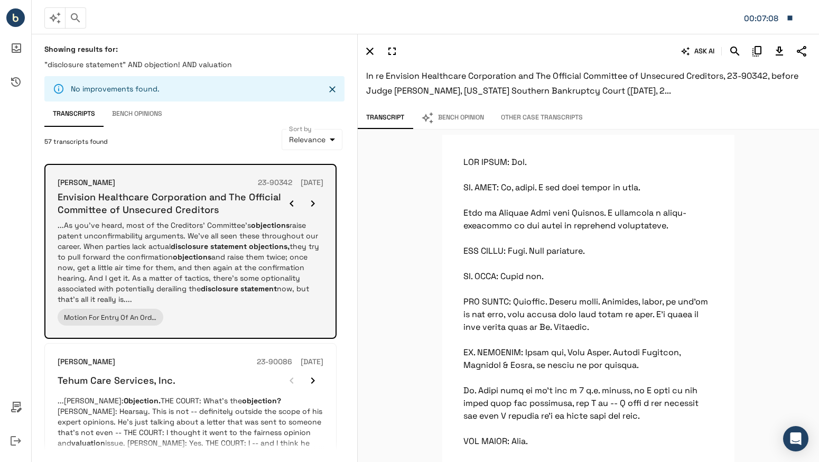
click at [213, 249] on em "disclosure statement" at bounding box center [209, 247] width 76 height 10
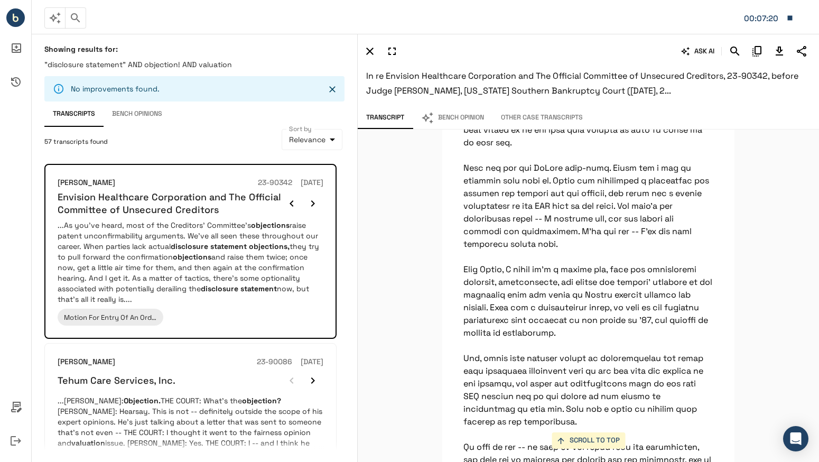
scroll to position [25649, 0]
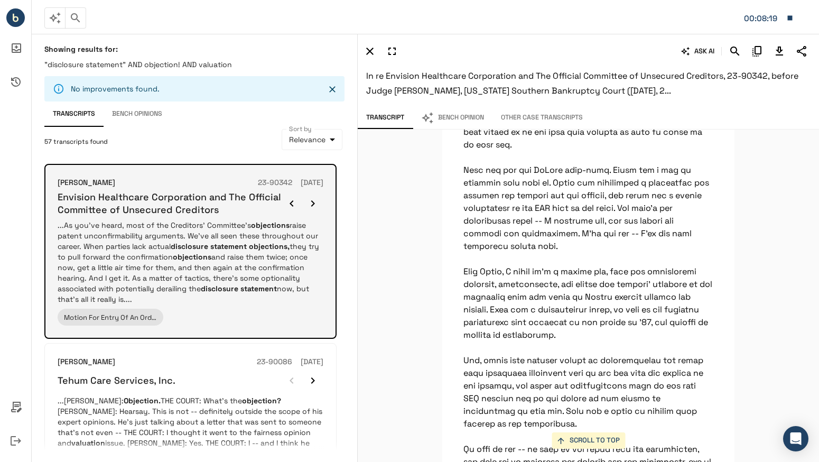
click at [258, 261] on p "...As you've heard, most of the Creditors' Committee's objections raise patent …" at bounding box center [191, 262] width 266 height 85
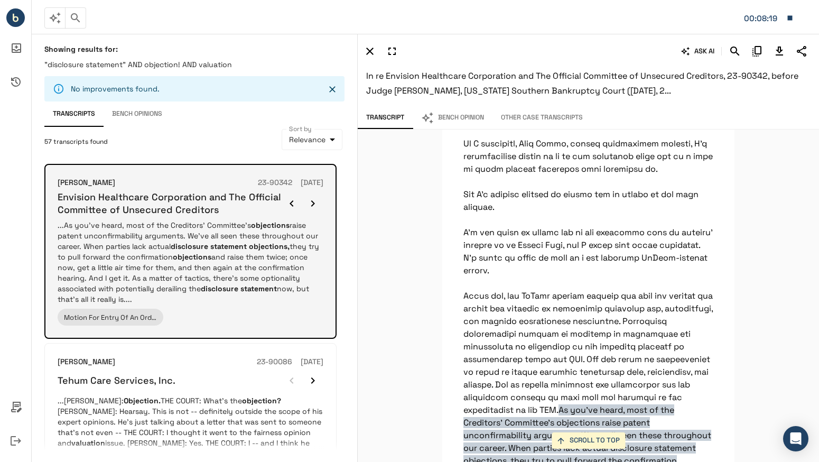
scroll to position [27401, 0]
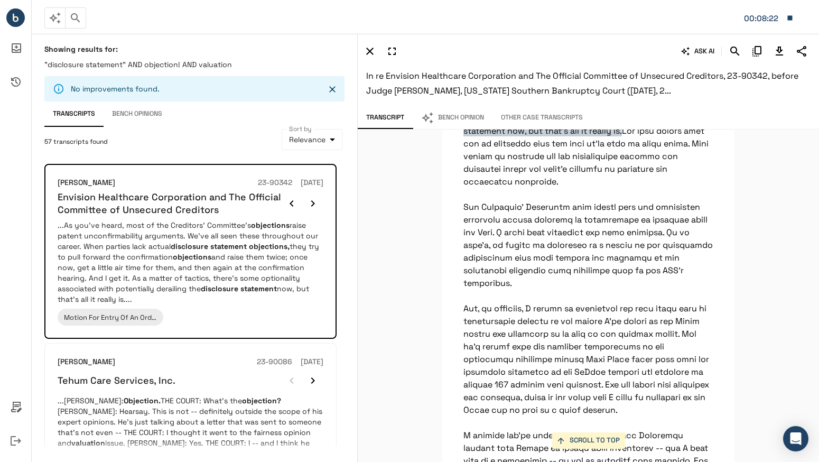
click at [522, 206] on p "As you've heard, most of the Creditors' Committee's objections raise patent unc…" at bounding box center [589, 321] width 292 height 55175
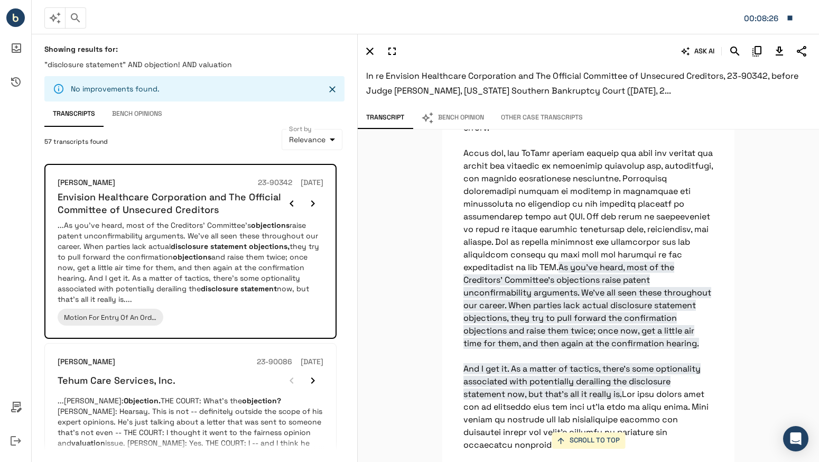
scroll to position [27138, 0]
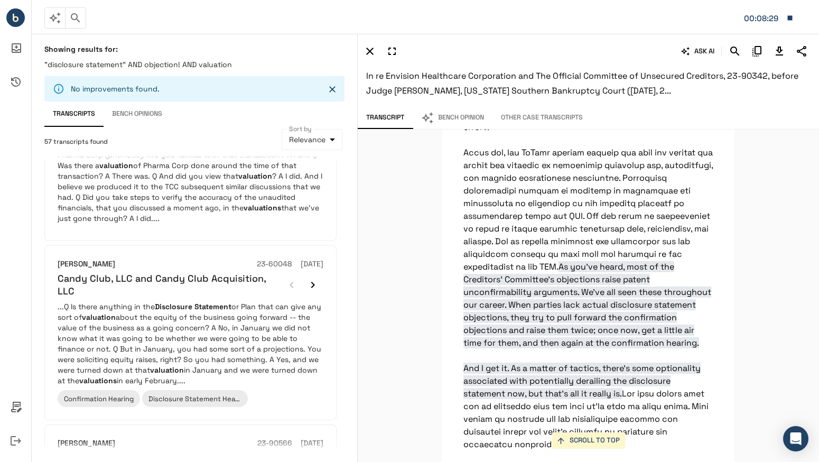
scroll to position [24013, 0]
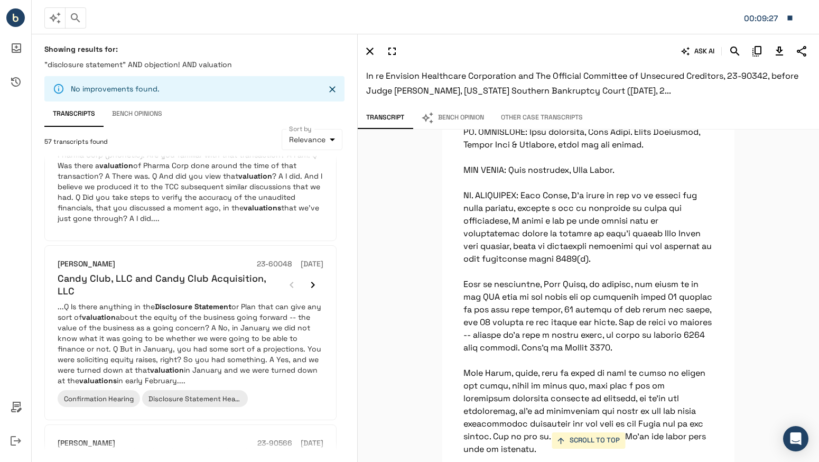
scroll to position [23949, 0]
